Goal: Use online tool/utility: Use online tool/utility

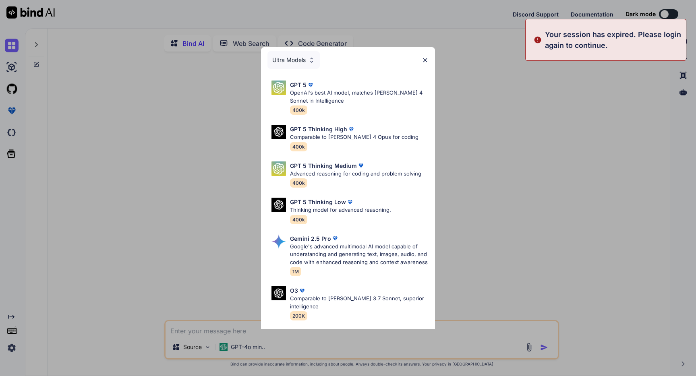
type textarea "x"
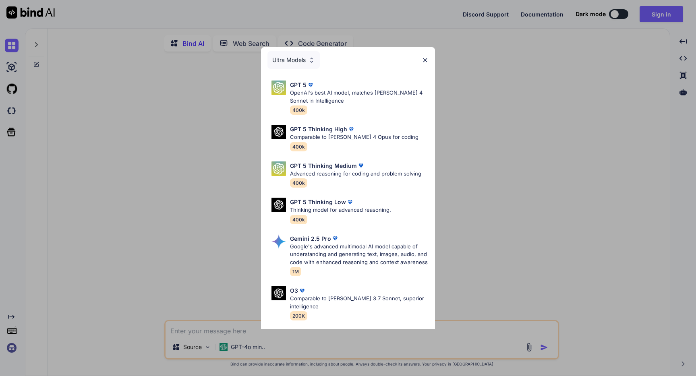
click at [424, 58] on img at bounding box center [425, 60] width 7 height 7
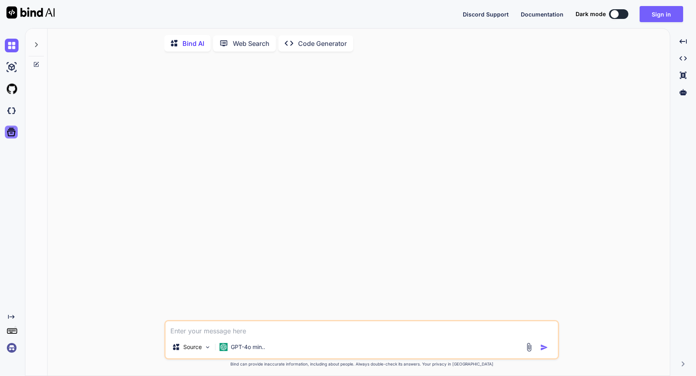
click at [11, 133] on icon at bounding box center [11, 132] width 8 height 8
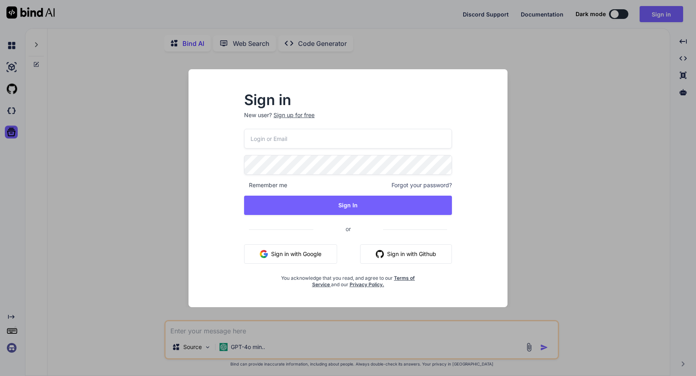
click at [311, 249] on button "Sign in with Google" at bounding box center [290, 253] width 93 height 19
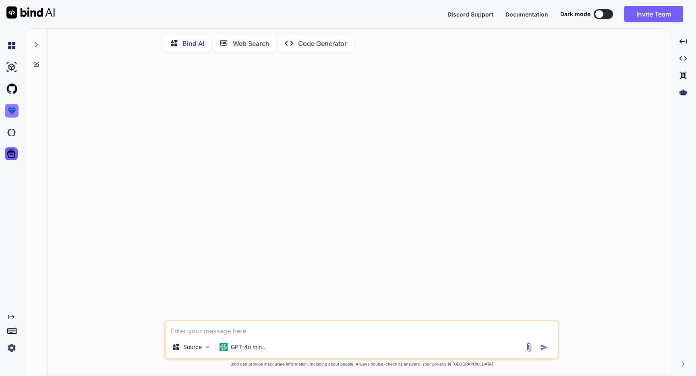
click at [12, 111] on img at bounding box center [12, 111] width 14 height 14
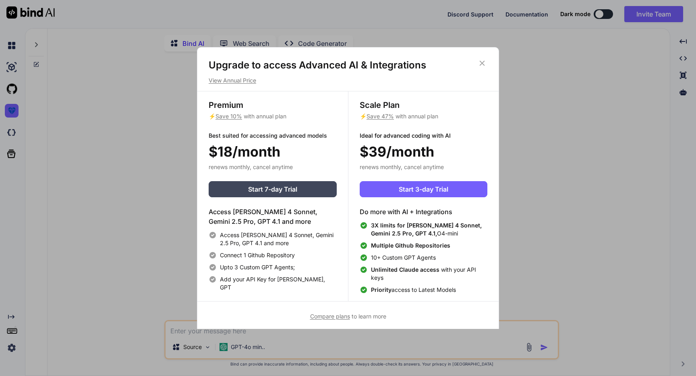
click at [482, 62] on icon at bounding box center [482, 63] width 9 height 9
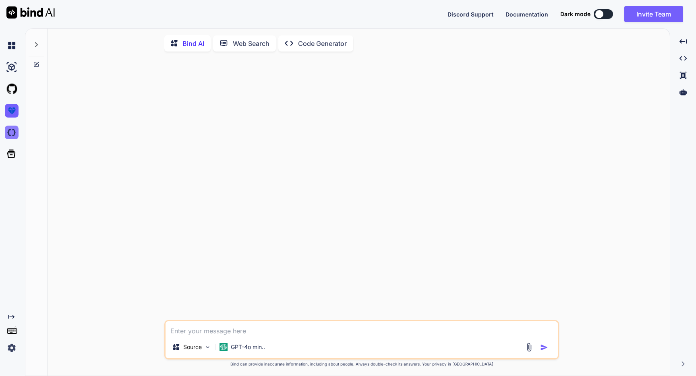
click at [10, 132] on img at bounding box center [12, 133] width 14 height 14
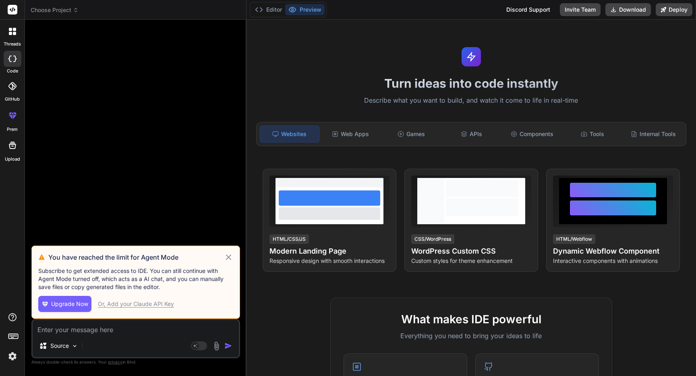
click at [228, 258] on icon at bounding box center [228, 257] width 9 height 10
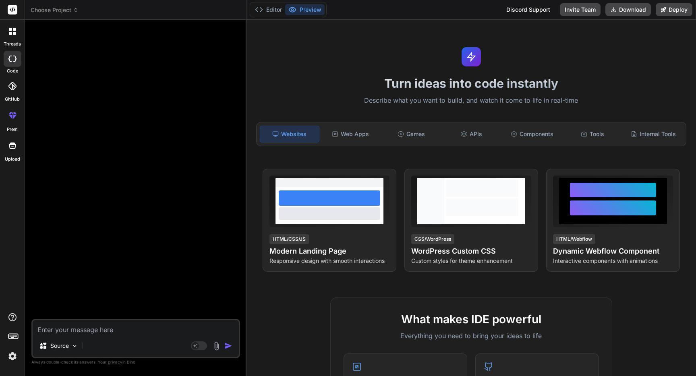
click at [62, 11] on span "Choose Project" at bounding box center [55, 10] width 48 height 8
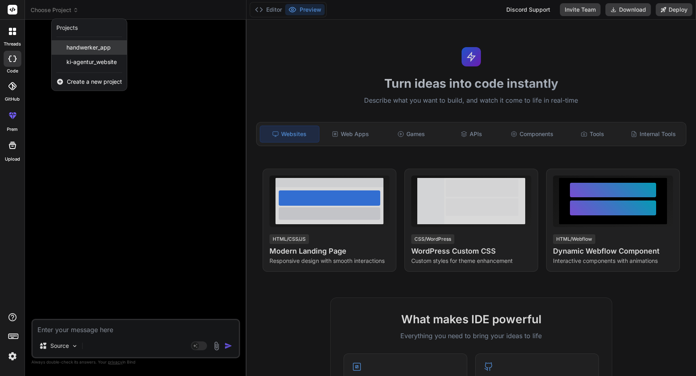
click at [91, 47] on span "handwerker_app" at bounding box center [88, 47] width 44 height 8
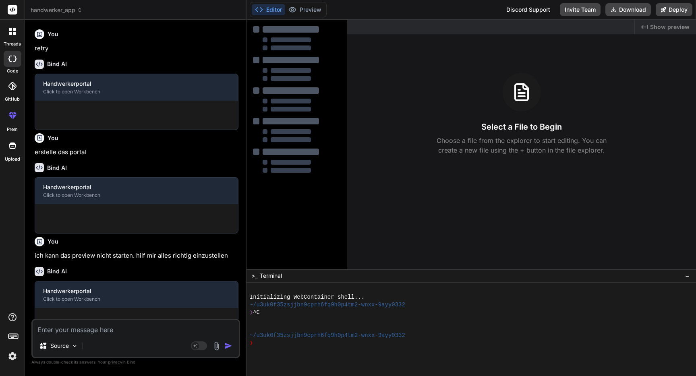
scroll to position [196, 0]
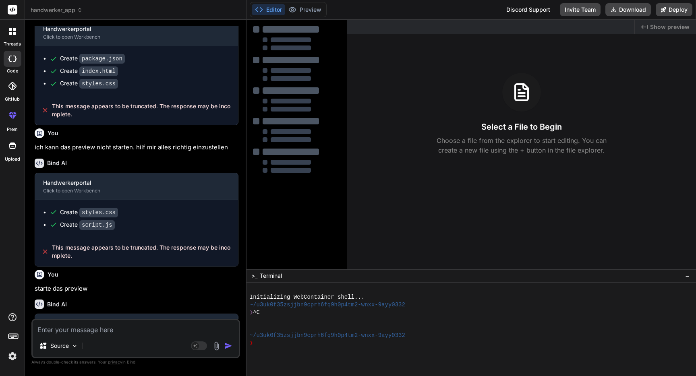
type textarea "x"
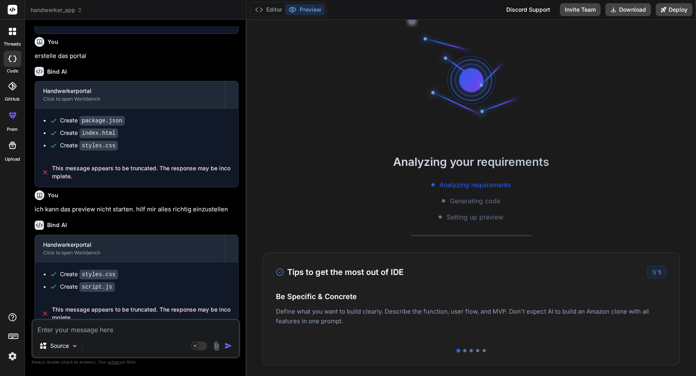
scroll to position [117, 0]
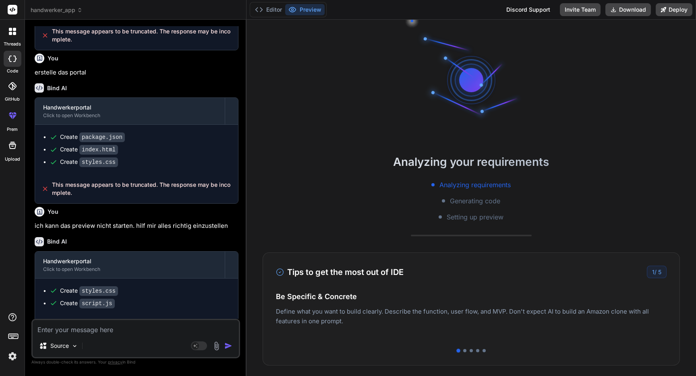
click at [310, 10] on button "Preview" at bounding box center [304, 9] width 39 height 11
